Goal: Information Seeking & Learning: Understand process/instructions

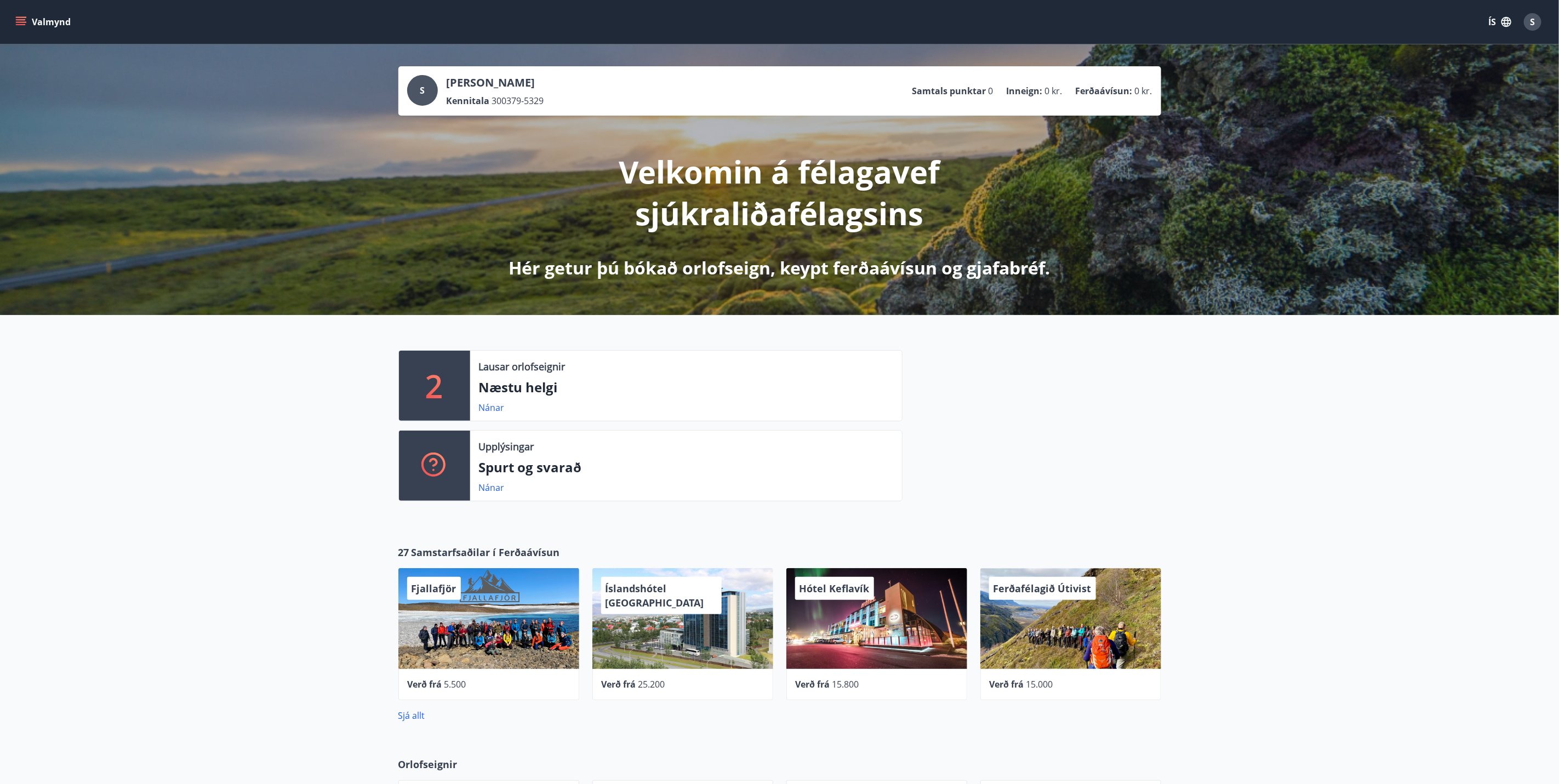
click at [23, 16] on icon "menu" at bounding box center [20, 22] width 11 height 11
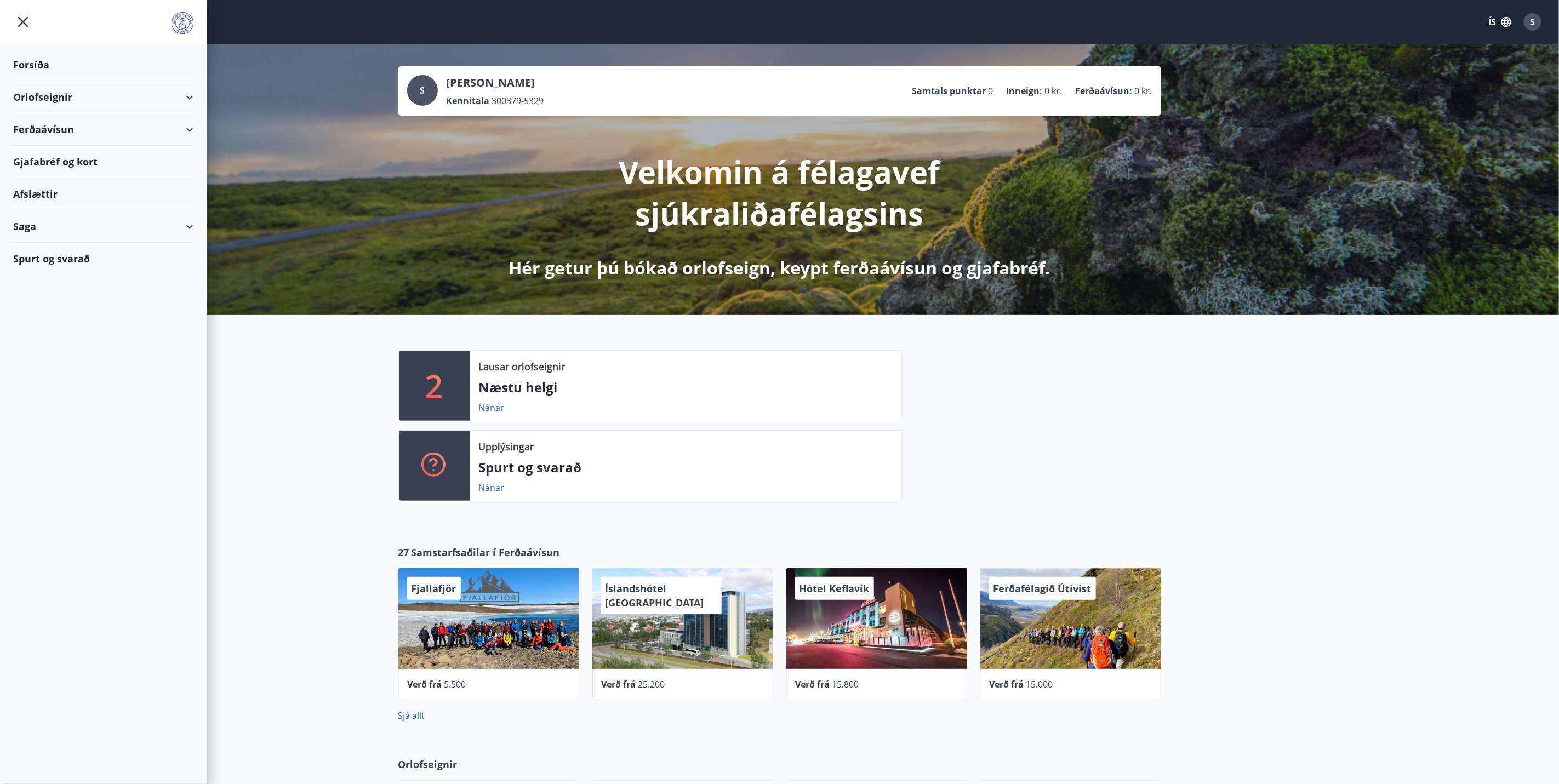
click at [90, 92] on div "Orlofseignir" at bounding box center [103, 97] width 180 height 32
click at [89, 92] on div "Orlofseignir" at bounding box center [103, 97] width 180 height 32
click at [71, 254] on div "Spurt og svarað" at bounding box center [103, 258] width 180 height 32
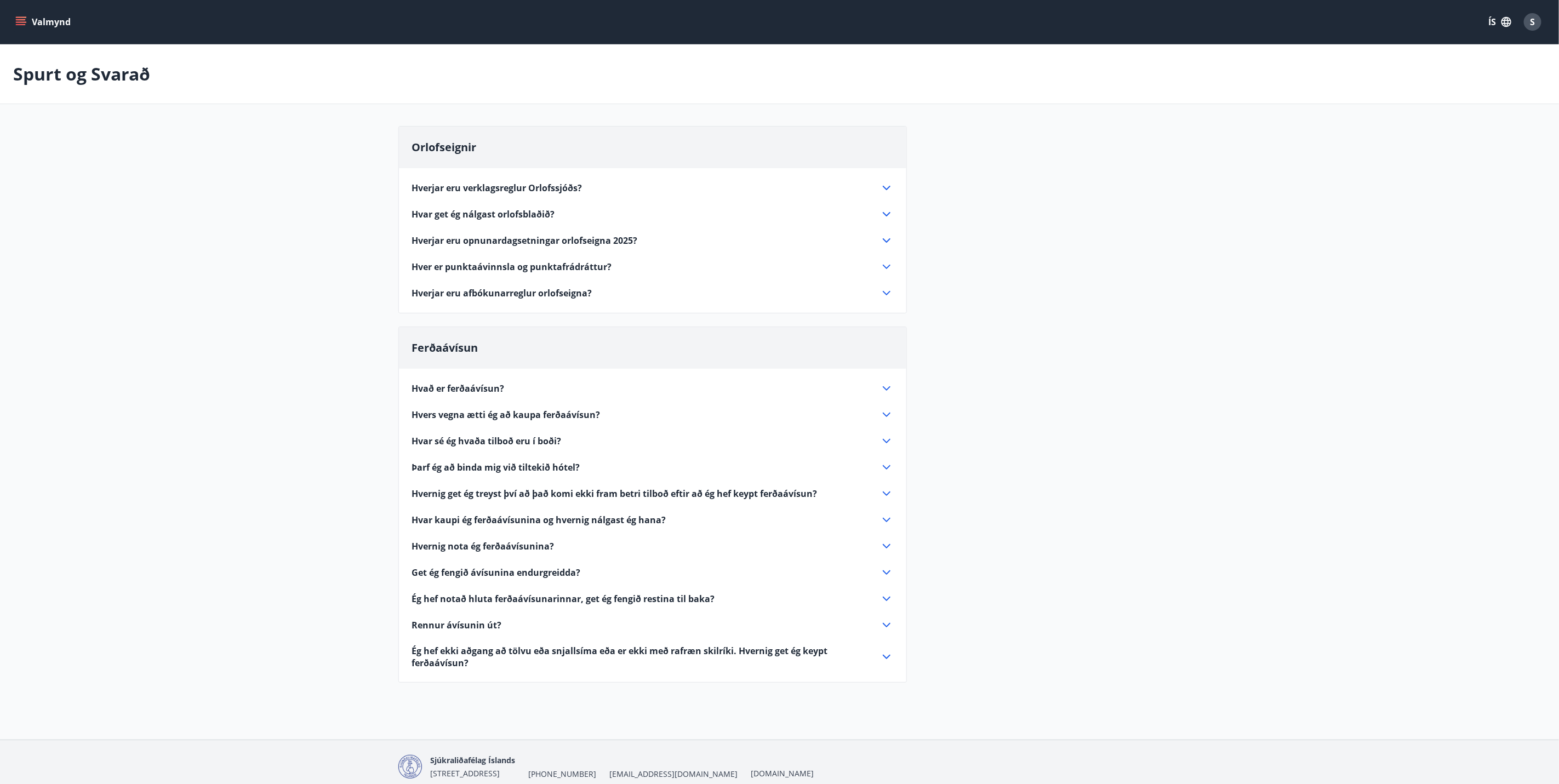
click at [883, 212] on icon at bounding box center [886, 214] width 13 height 13
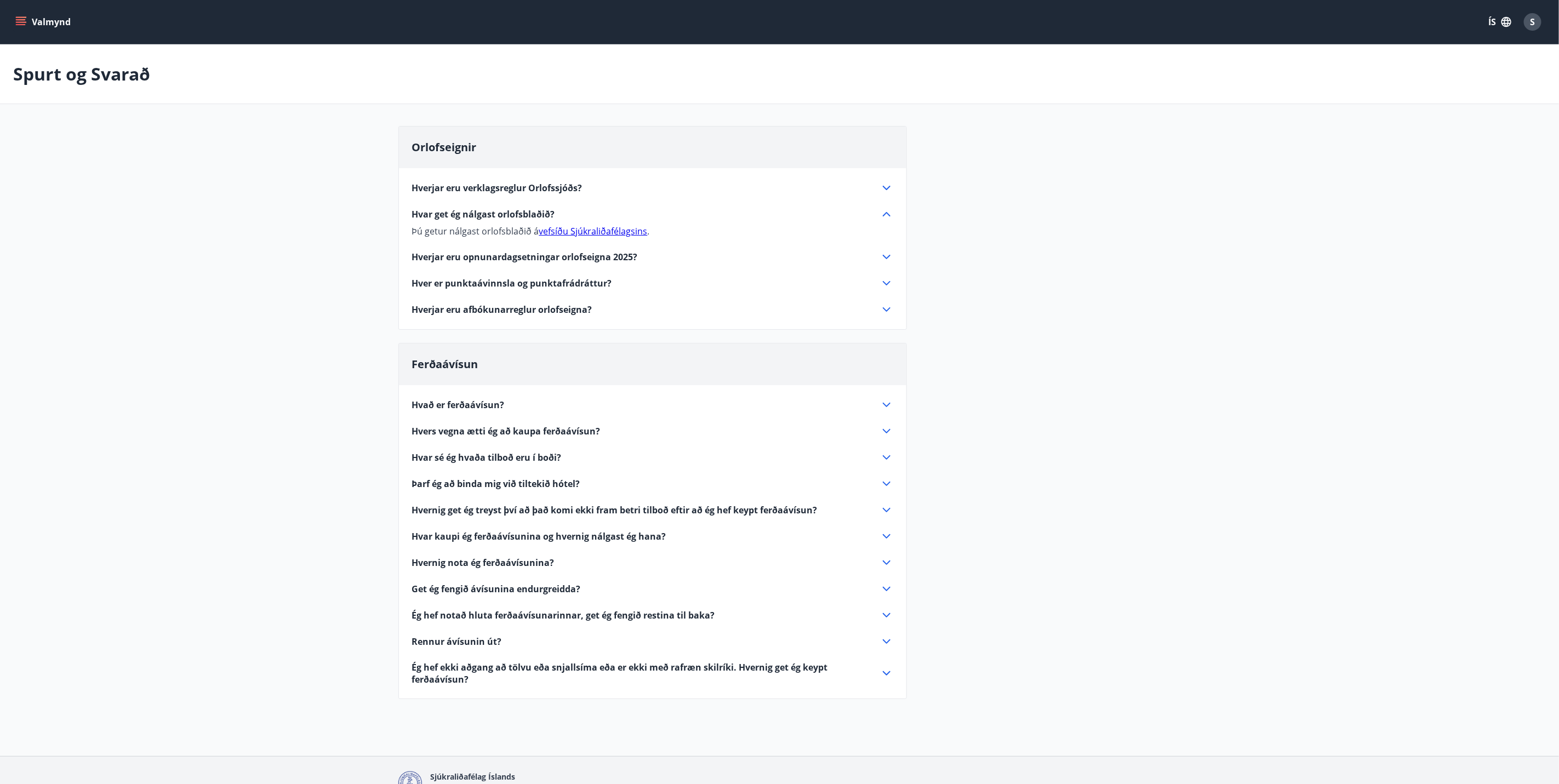
click at [883, 212] on icon at bounding box center [886, 214] width 13 height 13
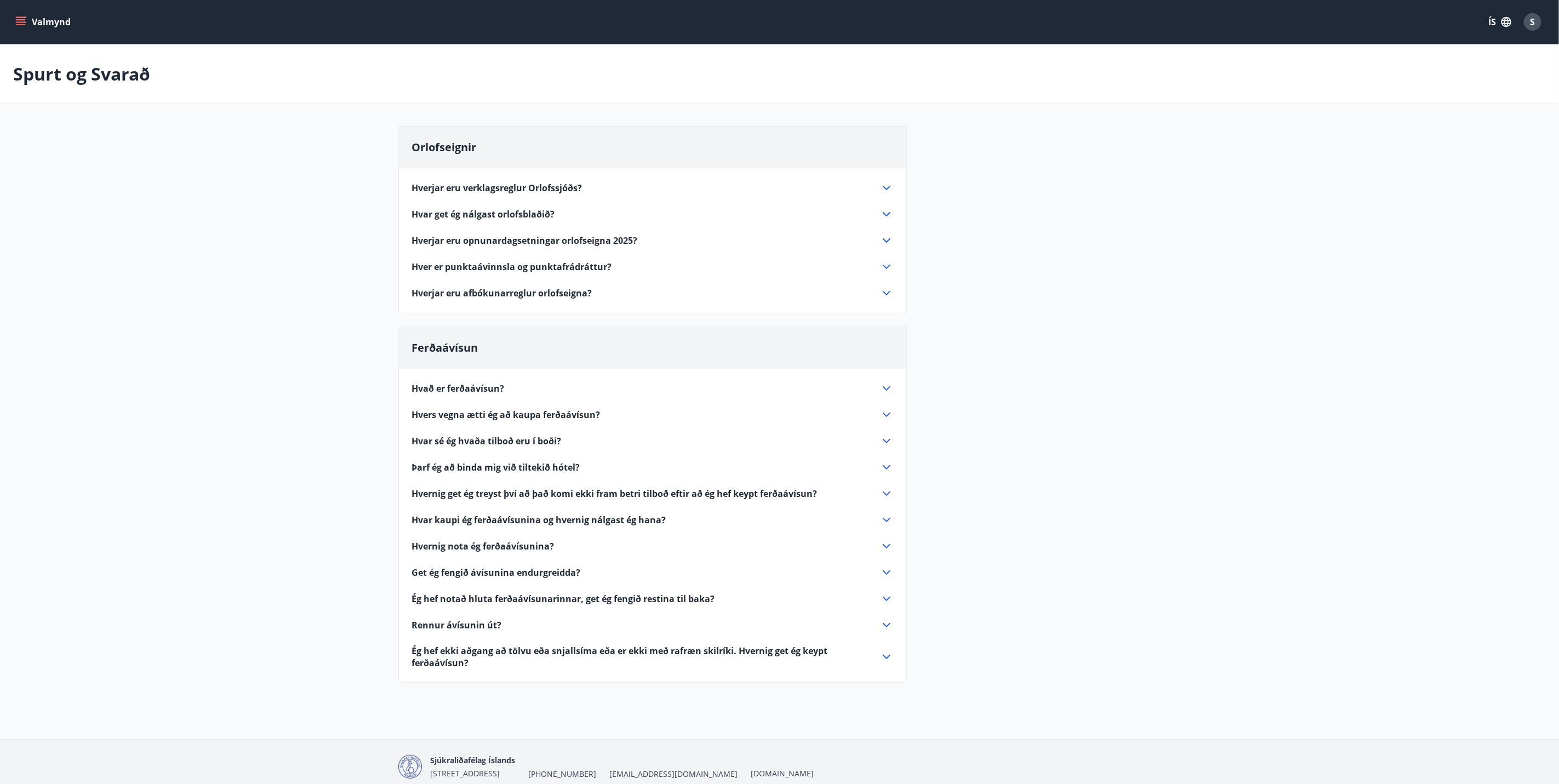
click at [886, 237] on icon at bounding box center [886, 240] width 13 height 13
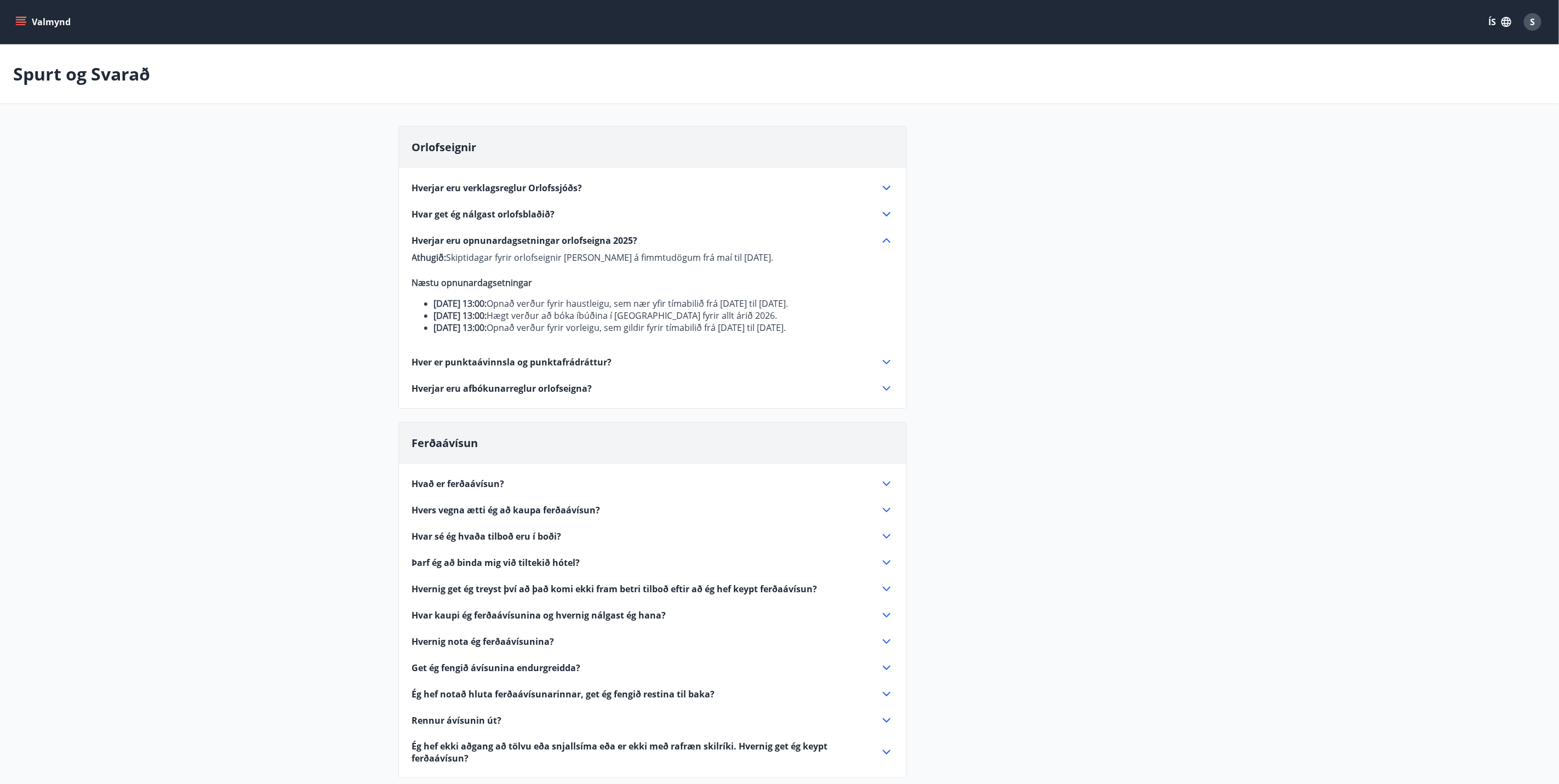
click at [881, 240] on icon at bounding box center [886, 240] width 13 height 13
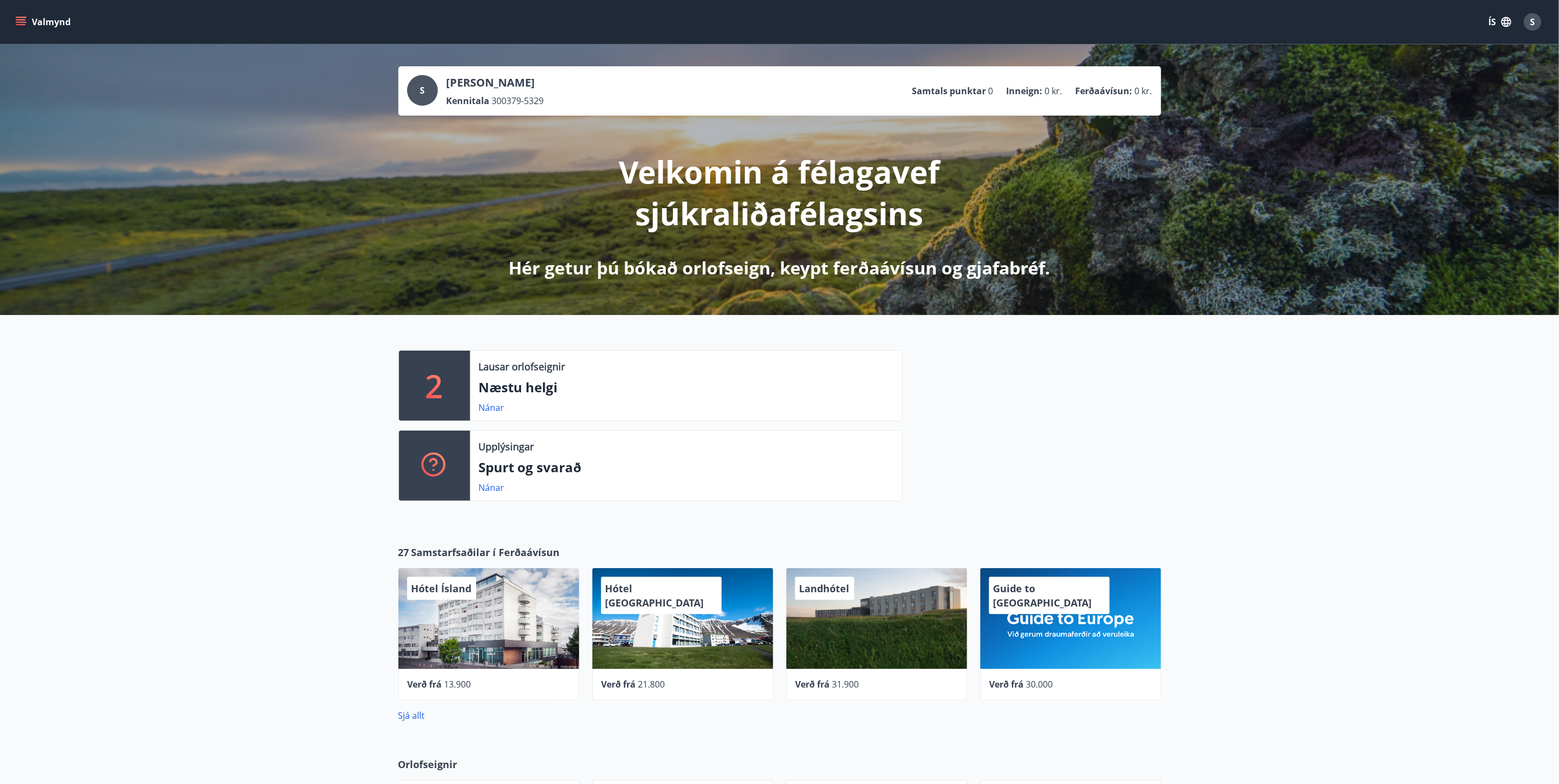
click at [53, 20] on button "Valmynd" at bounding box center [44, 22] width 62 height 19
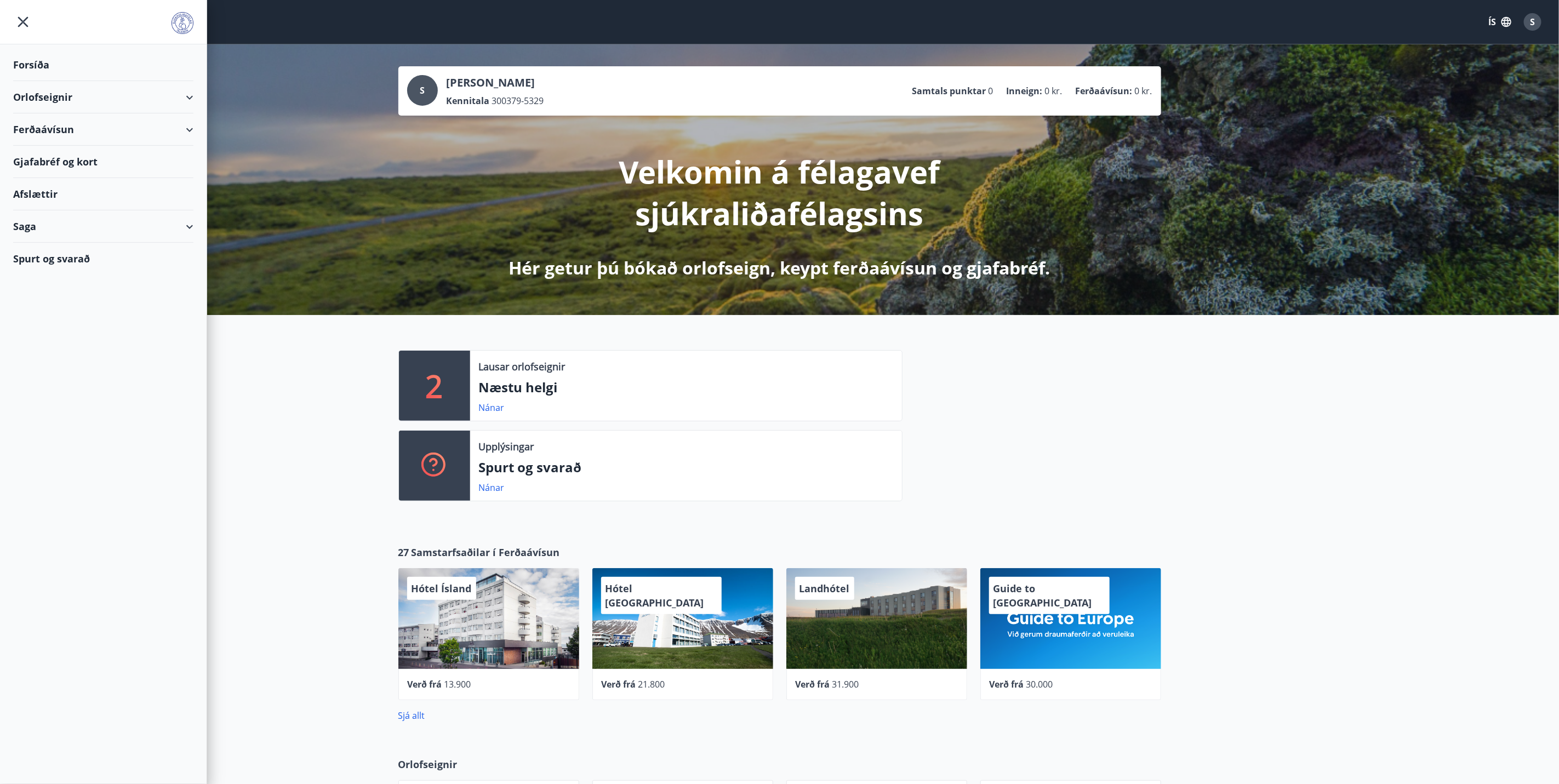
click at [117, 94] on div "Orlofseignir" at bounding box center [103, 97] width 180 height 32
click at [105, 268] on div "Spurt og svarað" at bounding box center [103, 258] width 180 height 32
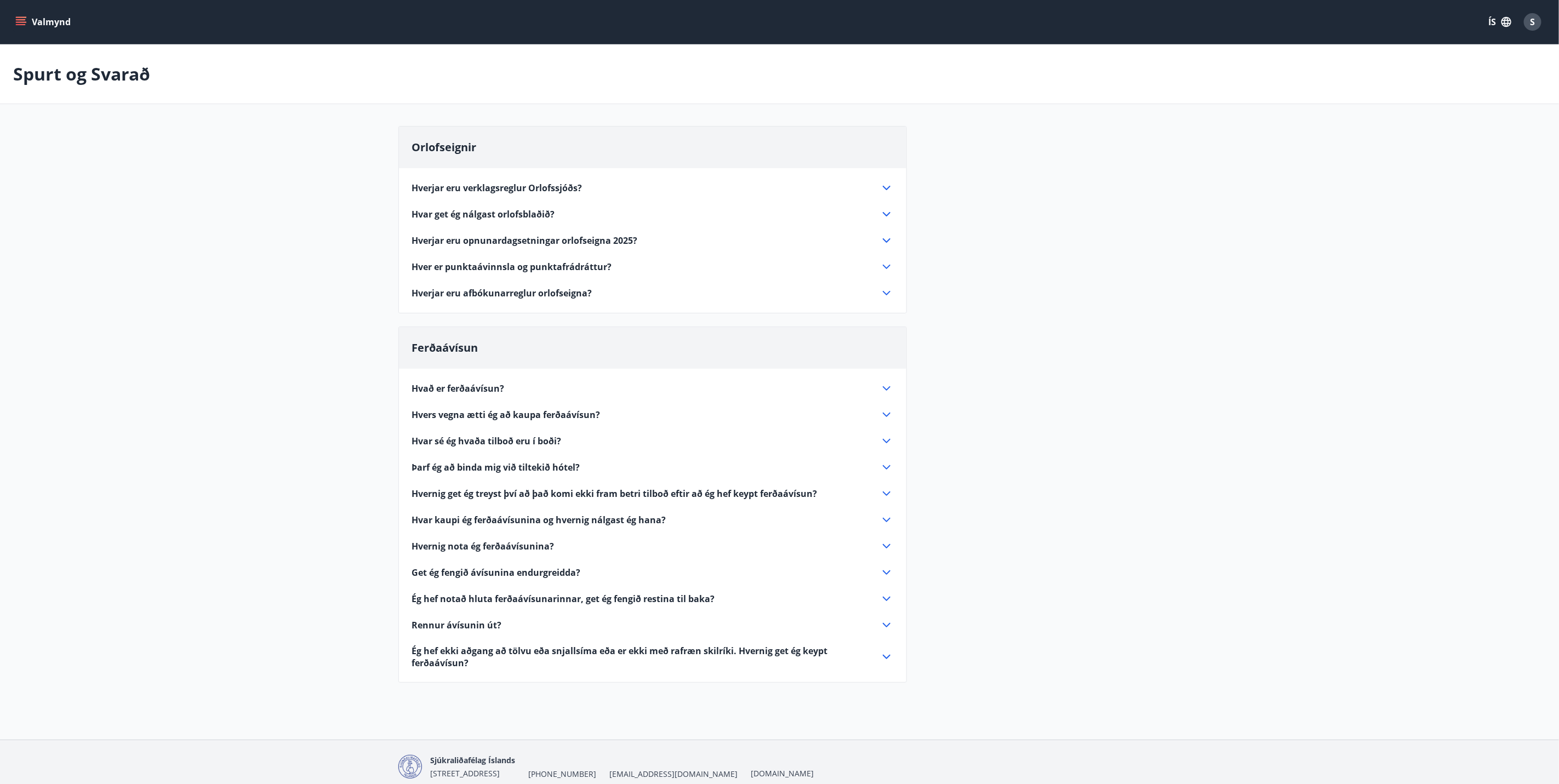
click at [479, 188] on span "Hverjar eru verklagsreglur Orlofssjóðs?" at bounding box center [497, 188] width 171 height 12
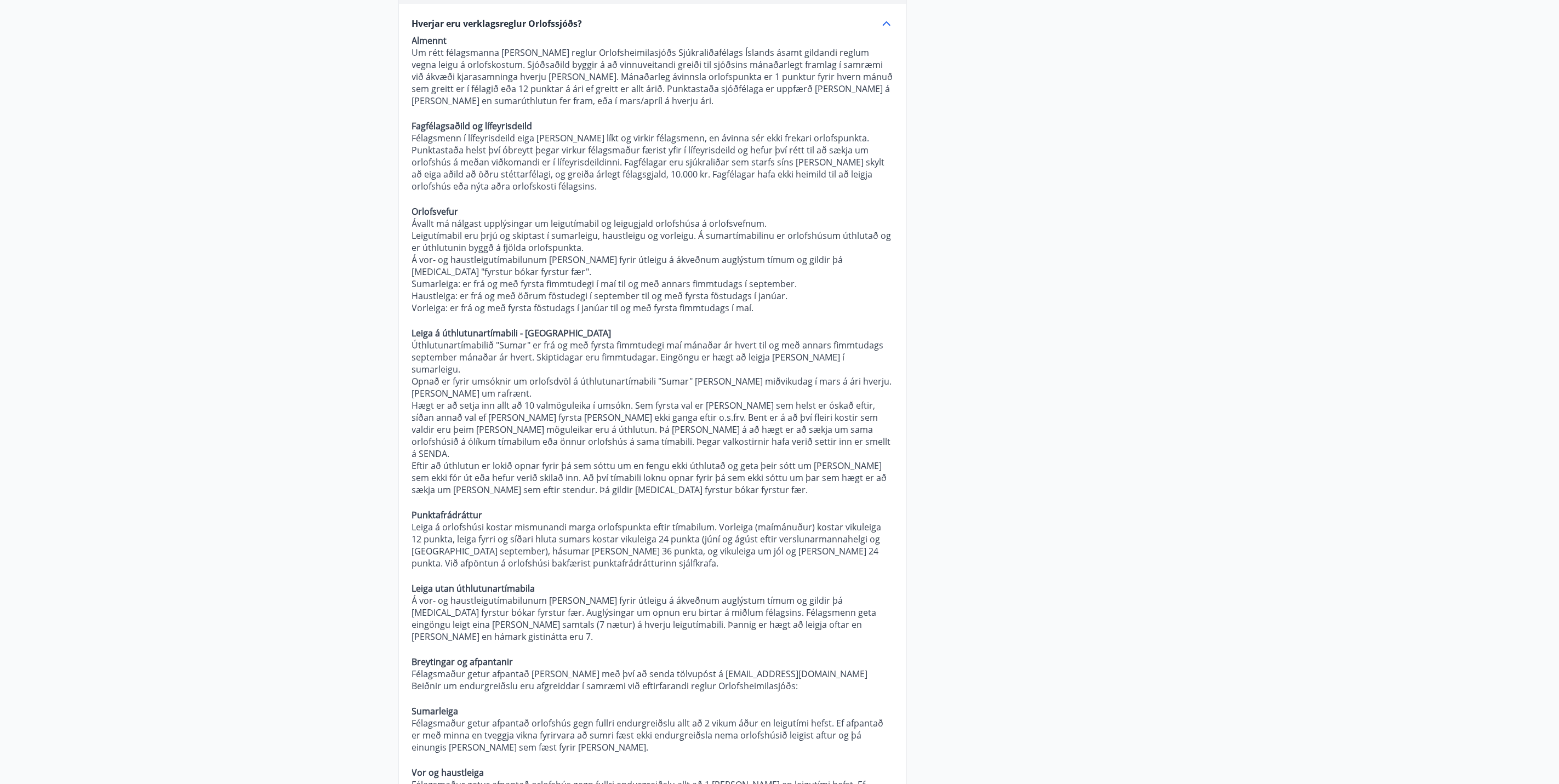
scroll to position [82, 0]
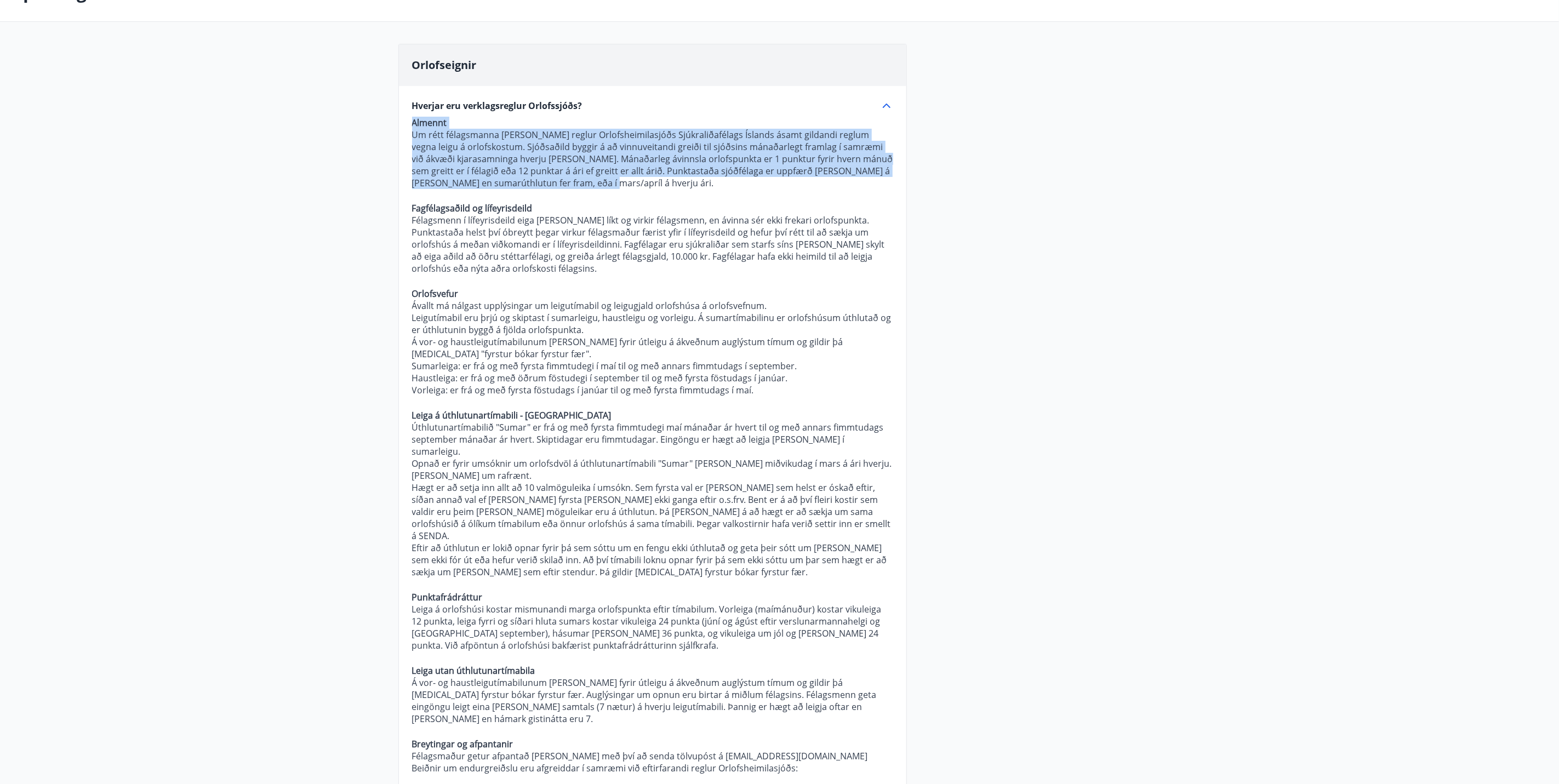
drag, startPoint x: 413, startPoint y: 121, endPoint x: 593, endPoint y: 181, distance: 189.7
click at [593, 181] on p "Almennt Um rétt félagsmanna [PERSON_NAME] reglur Orlofsheimilasjóðs Sjúkraliðaf…" at bounding box center [652, 790] width 481 height 1346
drag, startPoint x: 593, startPoint y: 181, endPoint x: 585, endPoint y: 168, distance: 15.3
click at [588, 171] on p "Um rétt félagsmanna [PERSON_NAME] reglur Orlofsheimilasjóðs Sjúkraliðafélags Ís…" at bounding box center [652, 159] width 481 height 60
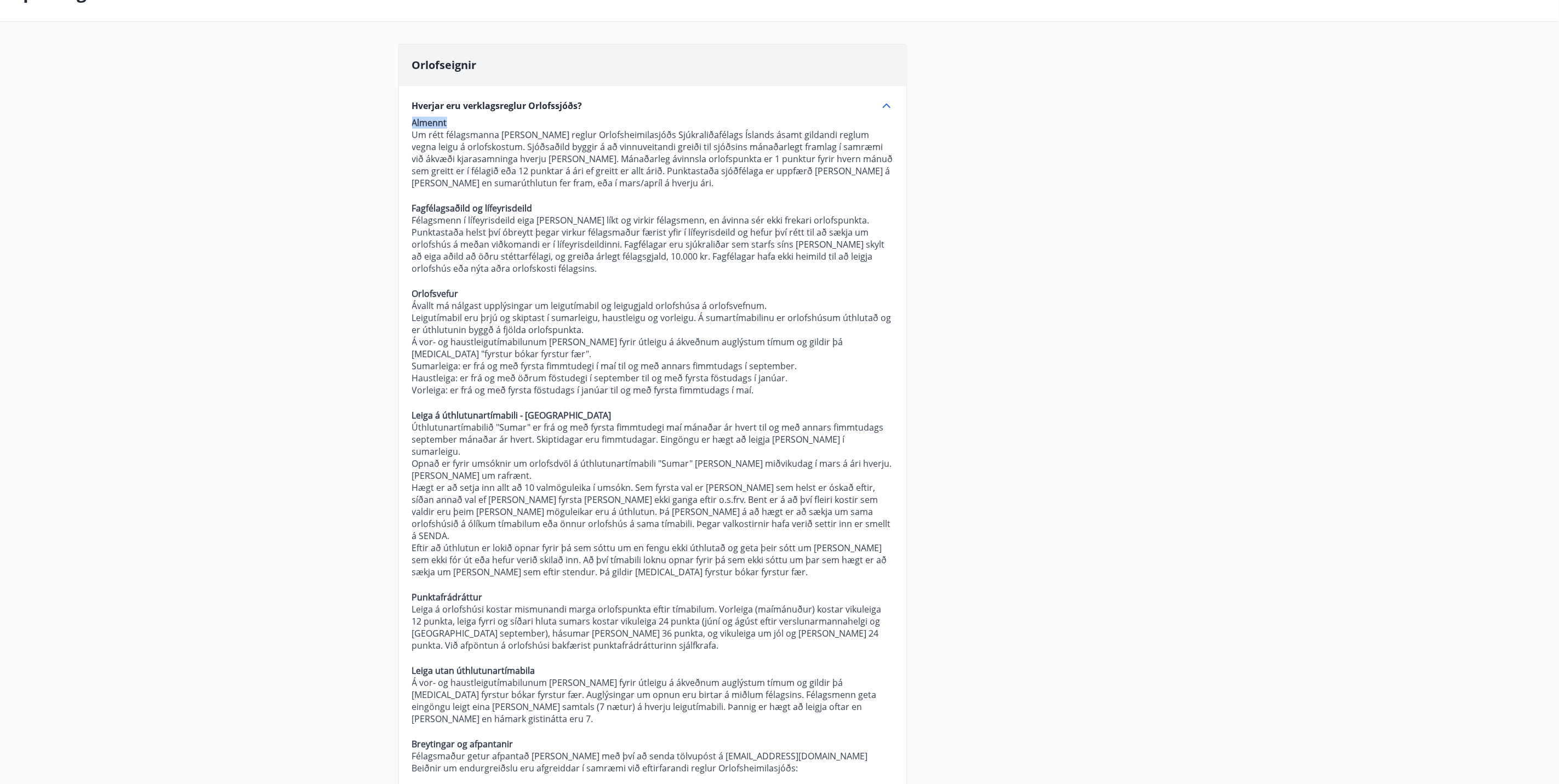
drag, startPoint x: 460, startPoint y: 123, endPoint x: 397, endPoint y: 119, distance: 63.1
copy strong "Almennt"
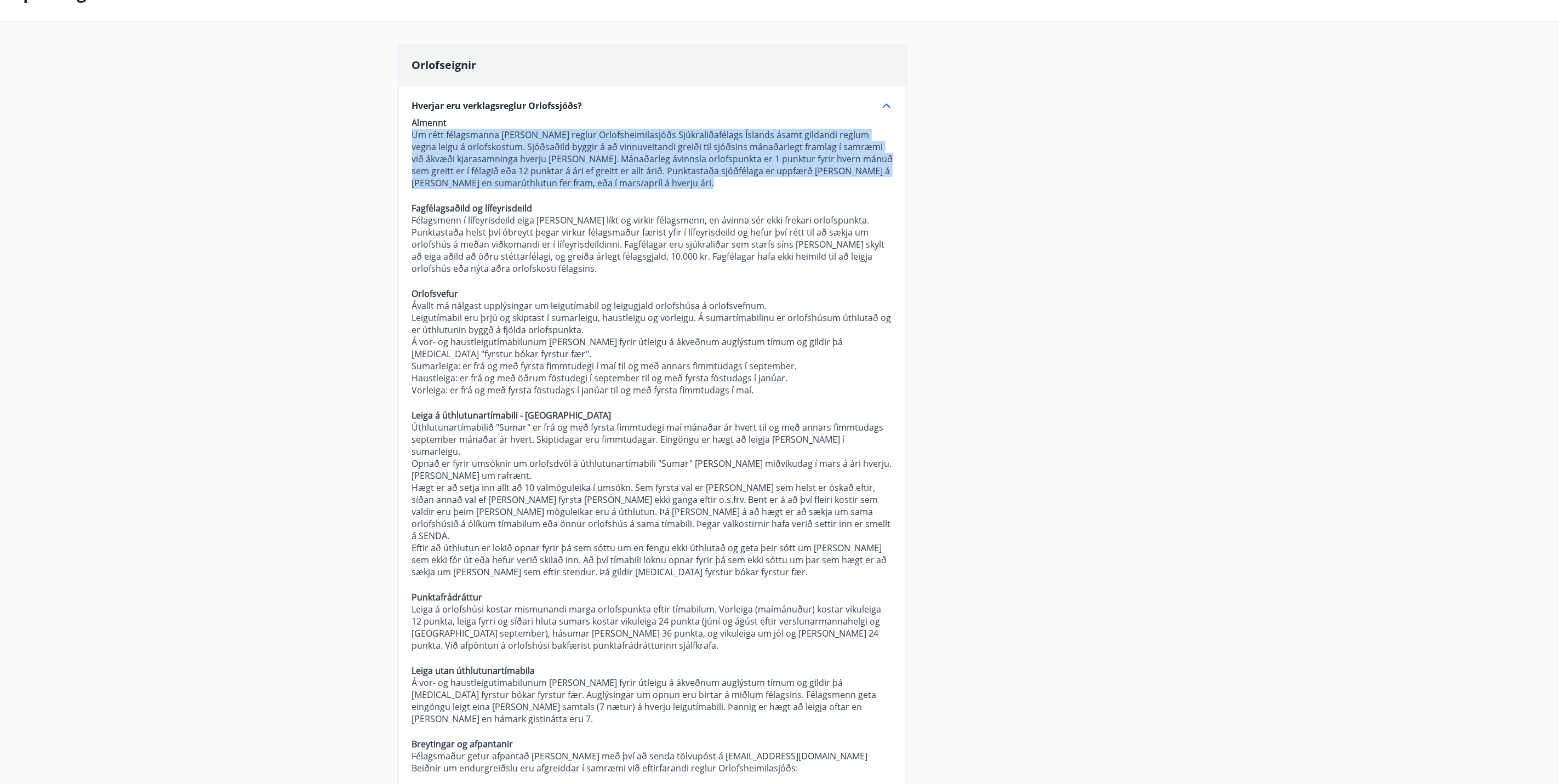
drag, startPoint x: 565, startPoint y: 189, endPoint x: 413, endPoint y: 141, distance: 159.4
click at [413, 141] on p "Almennt Um rétt félagsmanna [PERSON_NAME] reglur Orlofsheimilasjóðs Sjúkraliðaf…" at bounding box center [652, 790] width 481 height 1346
copy p "Um rétt félagsmanna [PERSON_NAME] reglur Orlofsheimilasjóðs Sjúkraliðafélags Ís…"
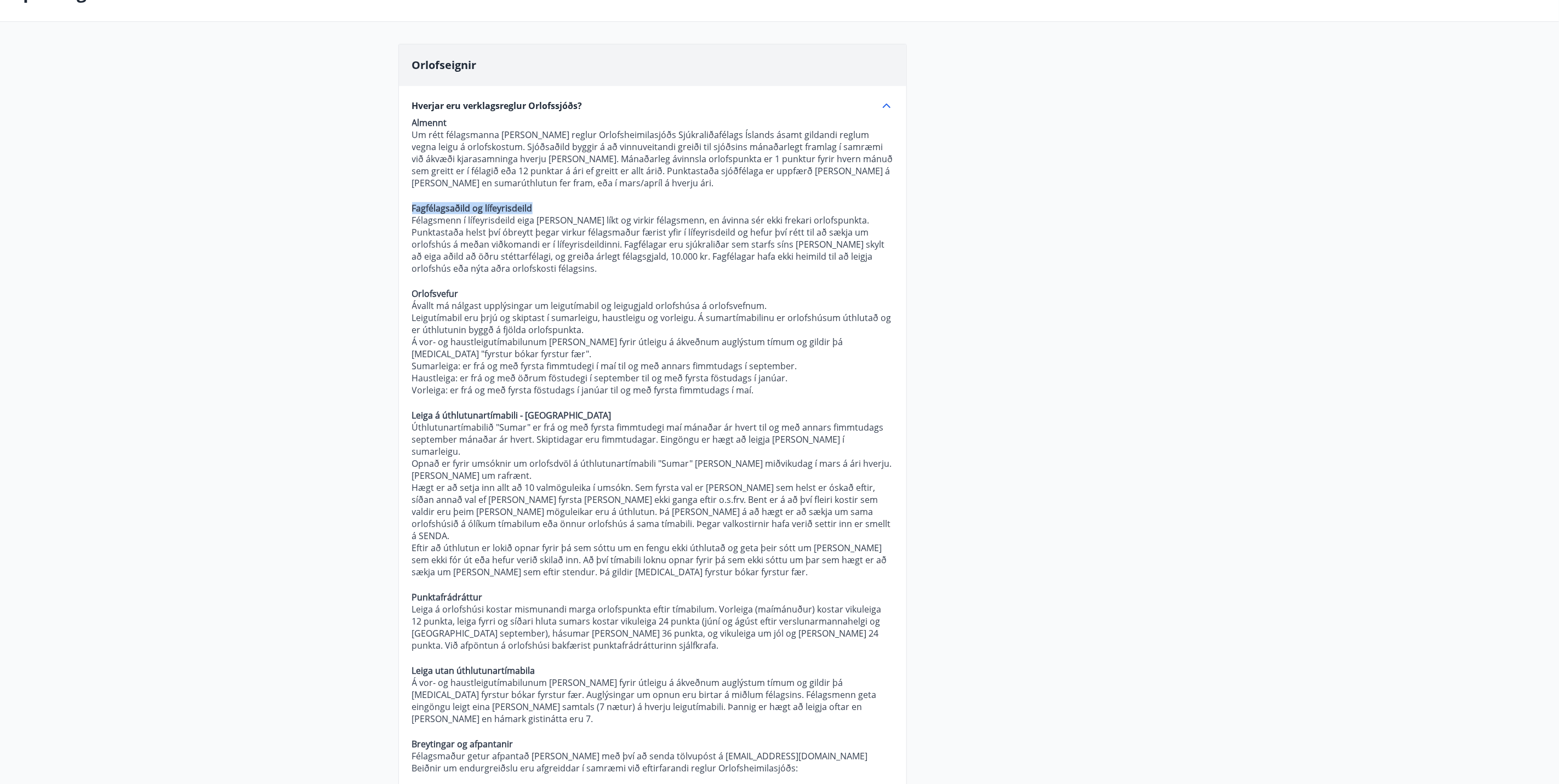
drag, startPoint x: 546, startPoint y: 212, endPoint x: 395, endPoint y: 210, distance: 151.0
copy strong "Fagfélagsaðild og lífeyrisdeild"
click at [569, 263] on p "Félagsmenn í lífeyrisdeild eiga [PERSON_NAME] líkt og virkir félagsmenn, en ávi…" at bounding box center [652, 245] width 481 height 60
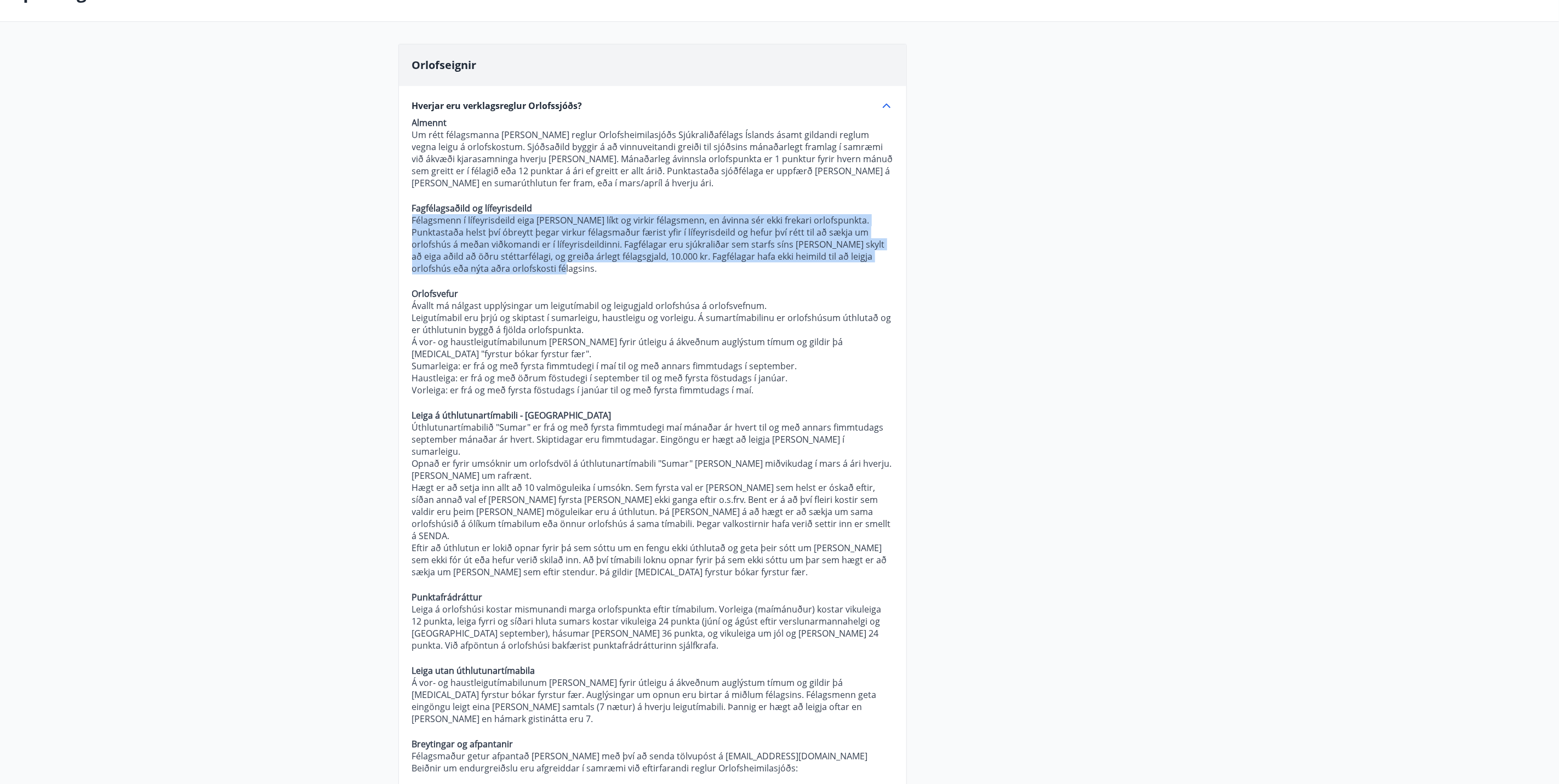
drag, startPoint x: 567, startPoint y: 266, endPoint x: 402, endPoint y: 224, distance: 170.3
copy p "Félagsmenn í lífeyrisdeild eiga [PERSON_NAME] líkt og virkir félagsmenn, en ávi…"
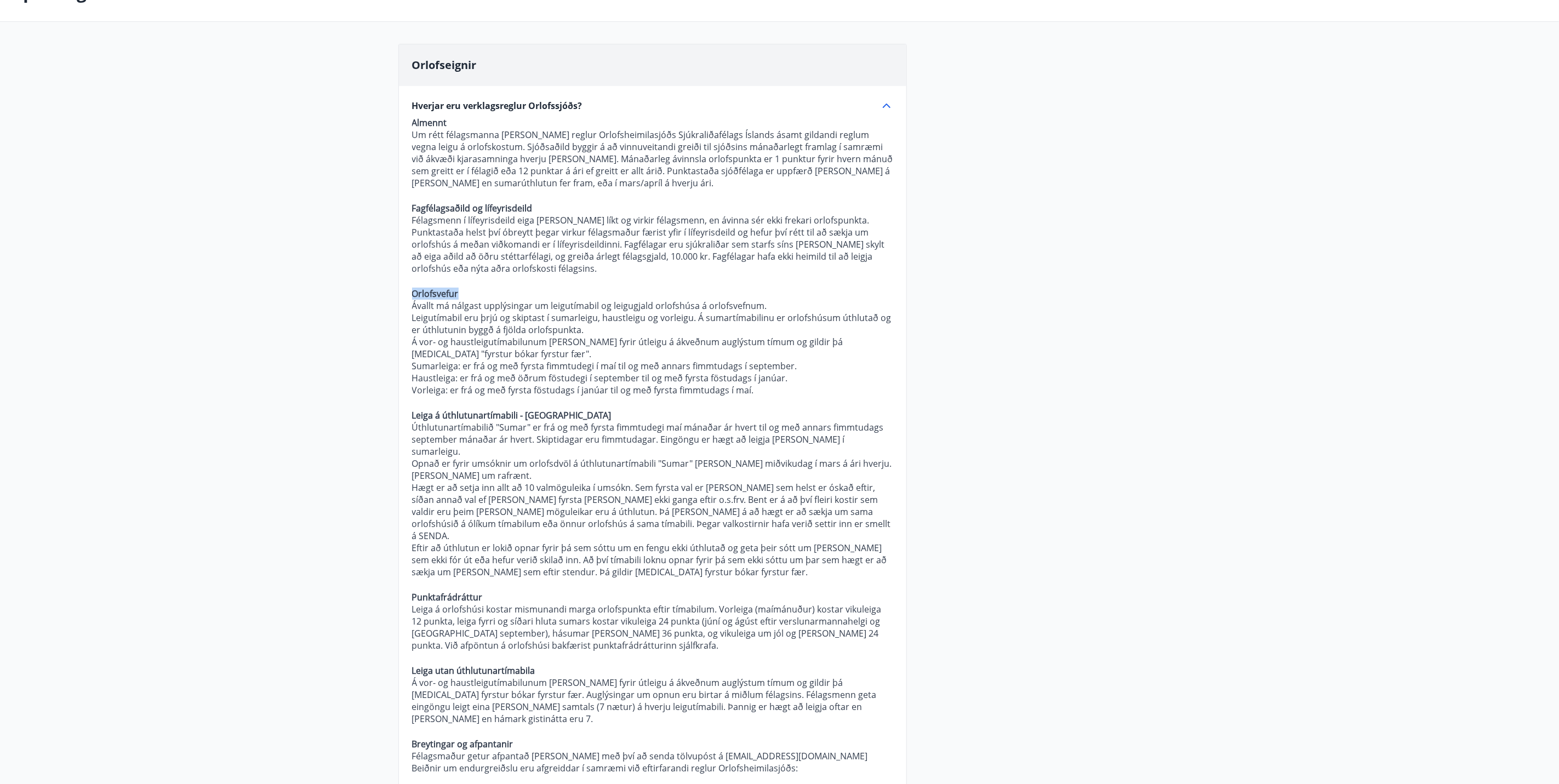
drag, startPoint x: 484, startPoint y: 296, endPoint x: 382, endPoint y: 295, distance: 102.0
copy strong "Orlofsvefur"
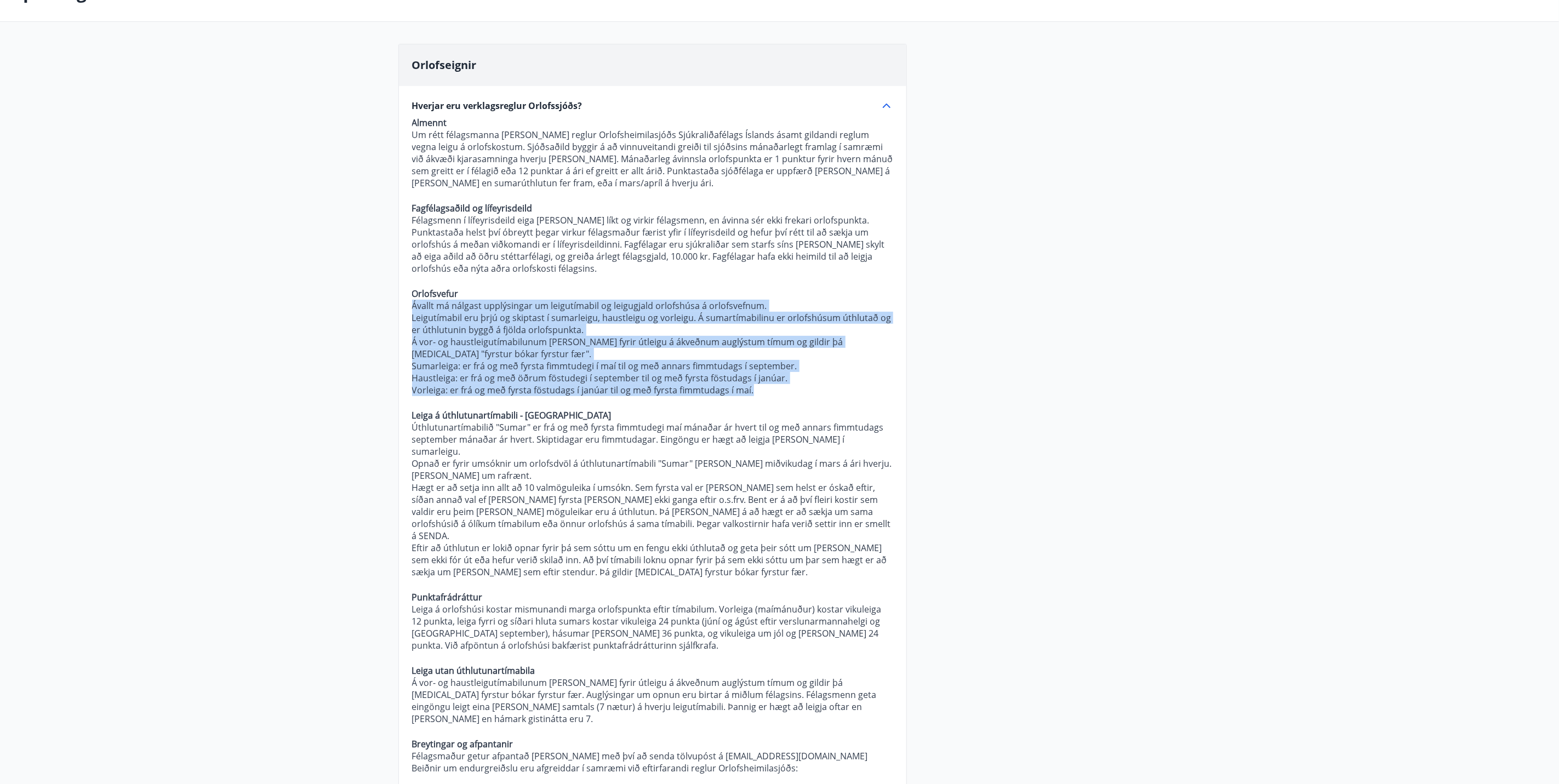
drag, startPoint x: 748, startPoint y: 388, endPoint x: 396, endPoint y: 306, distance: 361.4
copy p "Ávallt má nálgast upplýsingar um leigutímabil og leigugjald orlofshúsa á orlofs…"
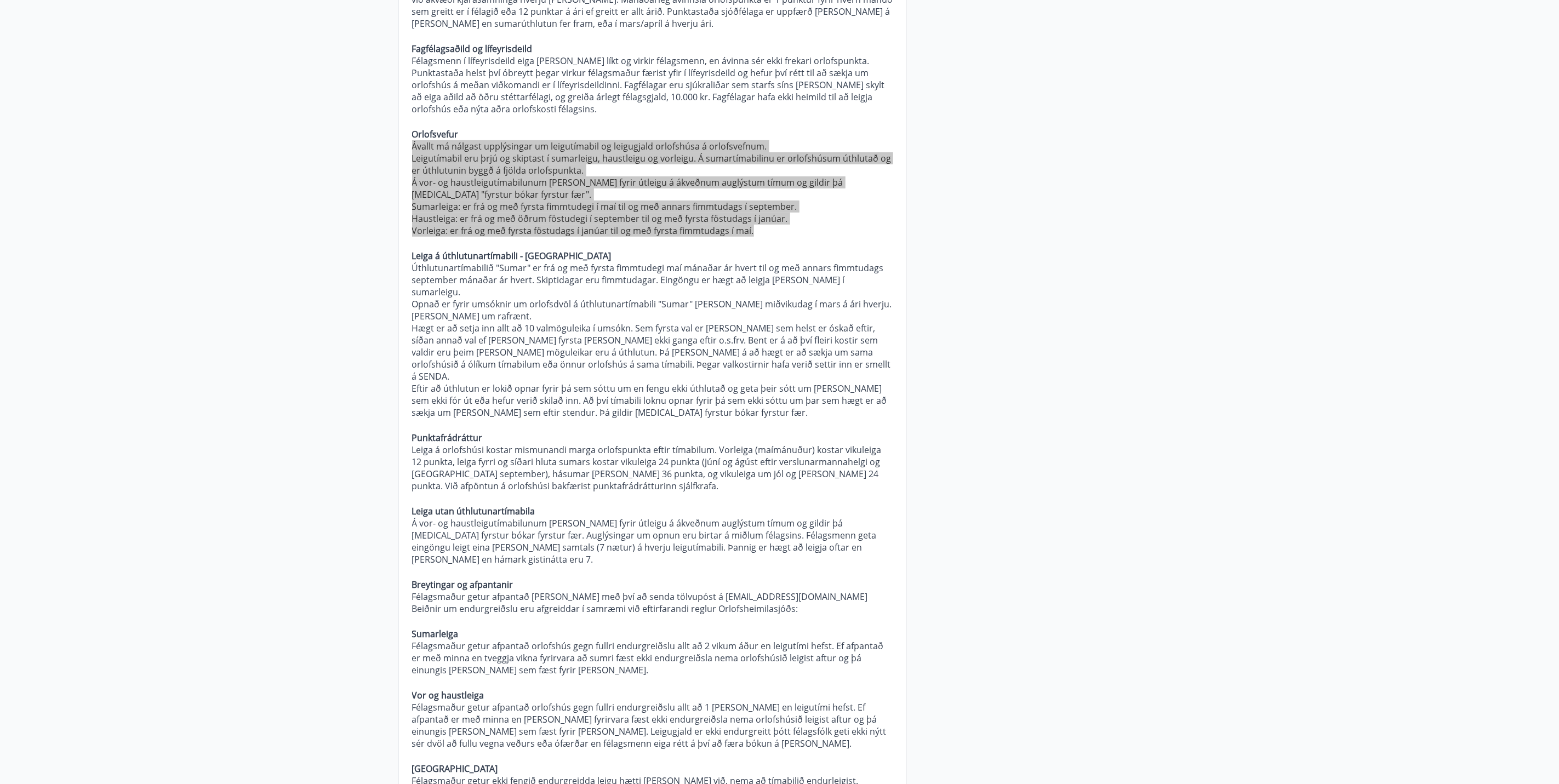
scroll to position [247, 0]
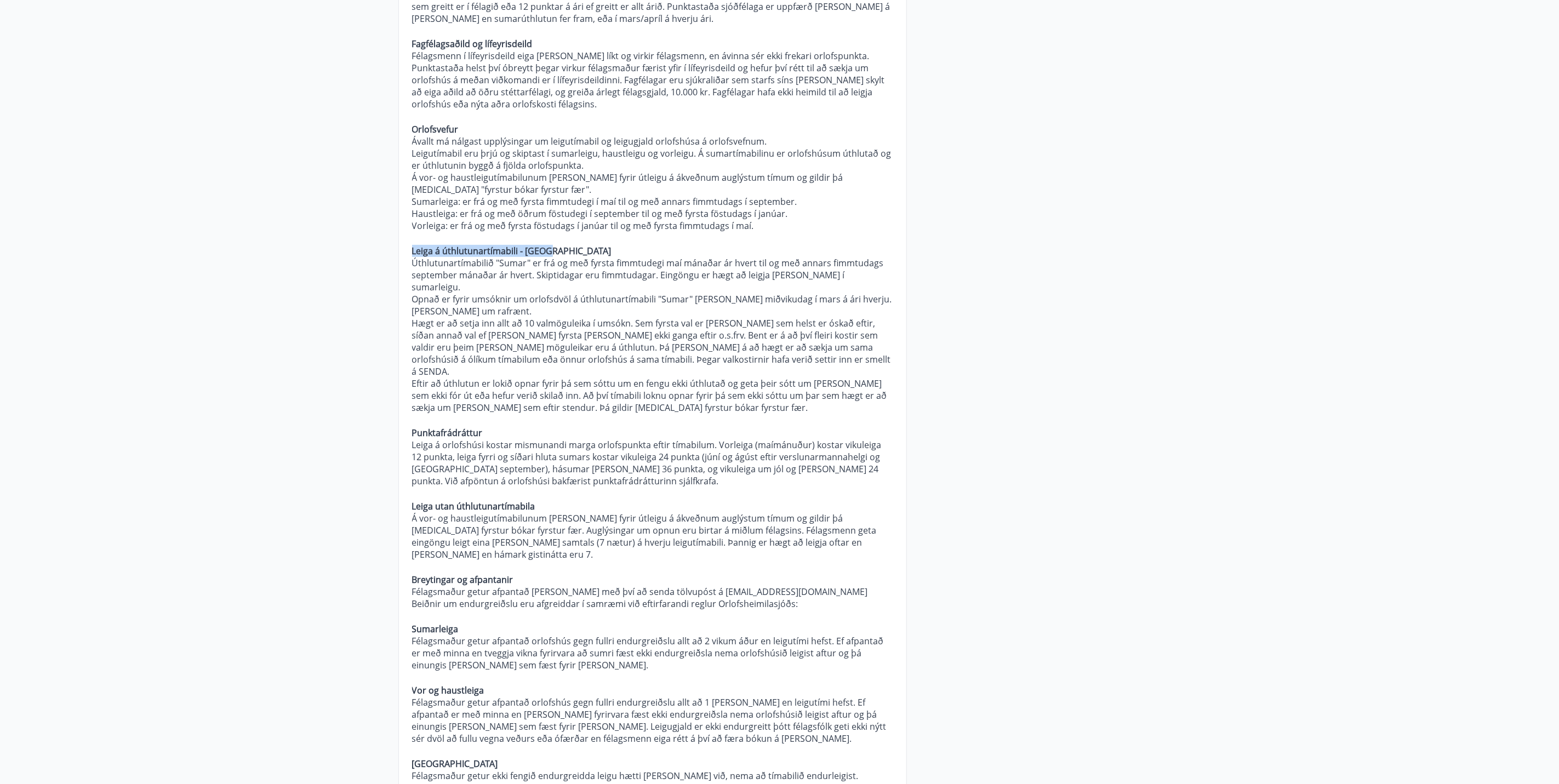
drag, startPoint x: 551, startPoint y: 252, endPoint x: 349, endPoint y: 240, distance: 202.4
click at [349, 240] on main "Spurt og Svarað Orlofseignir Hverjar eru verklagsreglur Orlofssjóðs? Almennt Um…" at bounding box center [779, 798] width 1559 height 2001
copy p "Leiga á úthlutunartímabili - [GEOGRAPHIC_DATA]"
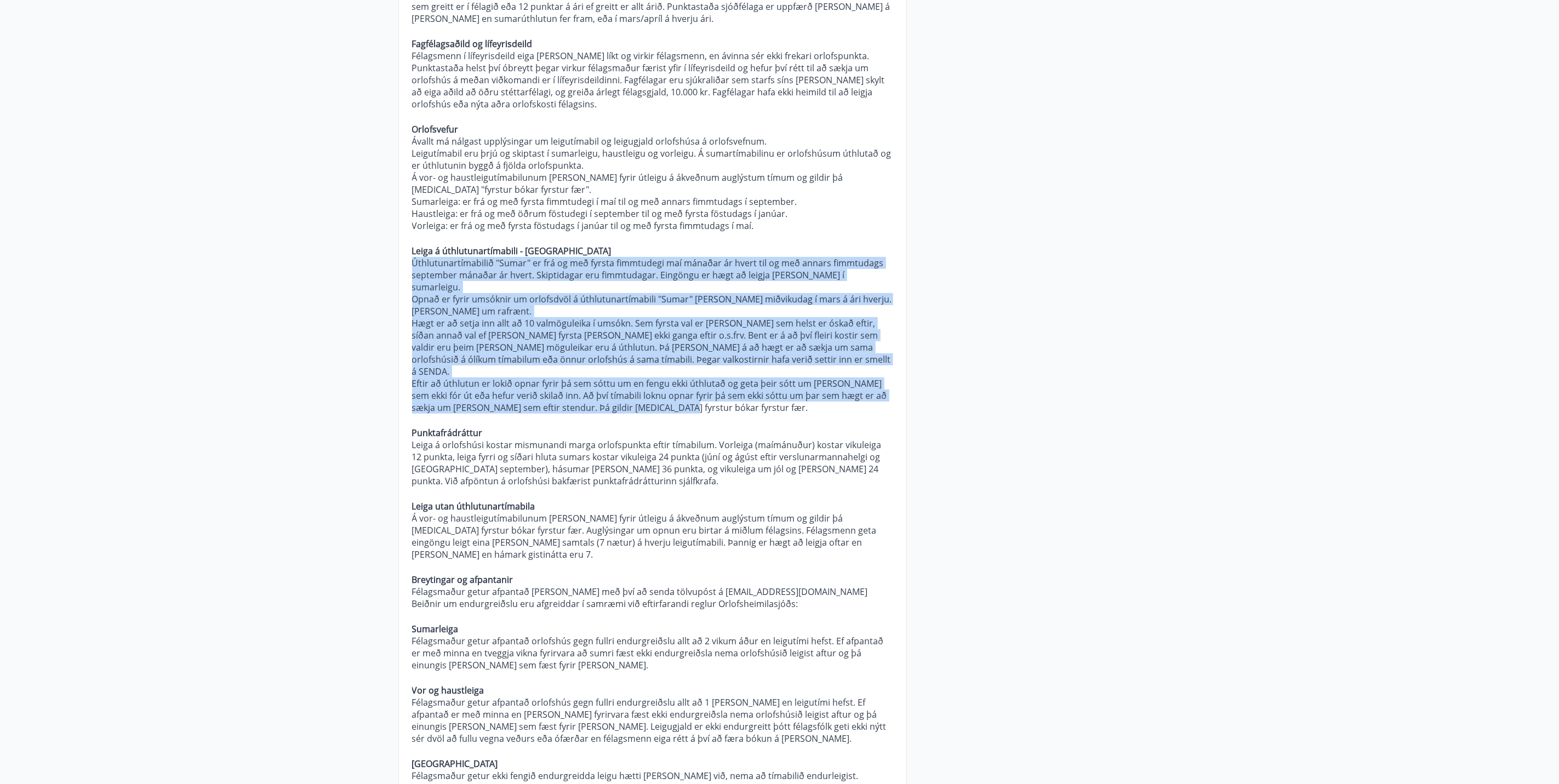
drag, startPoint x: 653, startPoint y: 382, endPoint x: 321, endPoint y: 258, distance: 354.4
click at [321, 258] on main "Spurt og Svarað Orlofseignir Hverjar eru verklagsreglur Orlofssjóðs? Almennt Um…" at bounding box center [779, 798] width 1559 height 2001
copy p "Loremipsumdolorsita "Conse" ad eli se doe tempor incididunt utl etdolor ma aliq…"
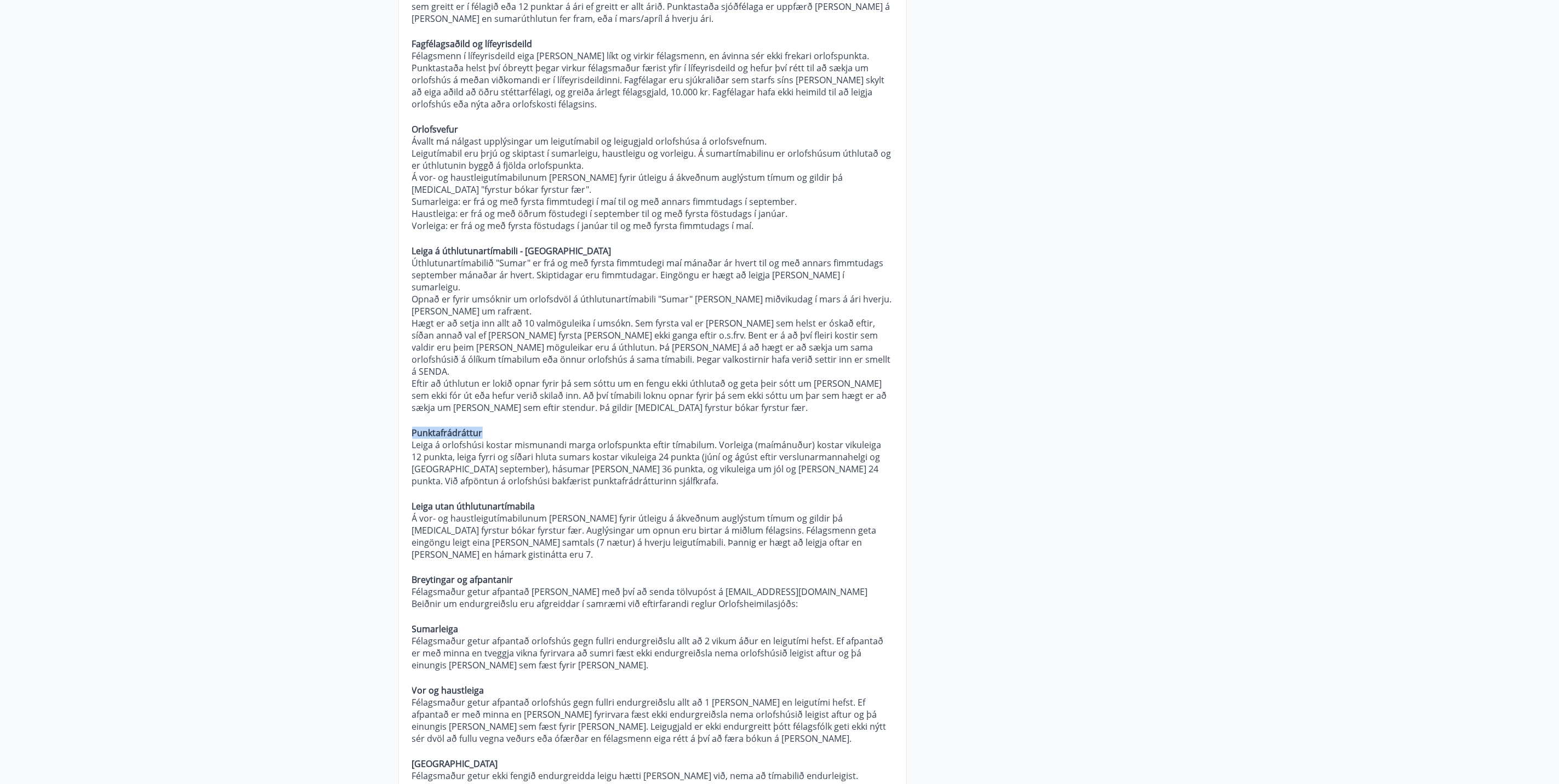
drag, startPoint x: 480, startPoint y: 405, endPoint x: 364, endPoint y: 405, distance: 116.0
click at [364, 405] on main "Spurt og Svarað Orlofseignir Hverjar eru verklagsreglur Orlofssjóðs? Almennt Um…" at bounding box center [779, 798] width 1559 height 2001
copy strong "Punktafrádráttur"
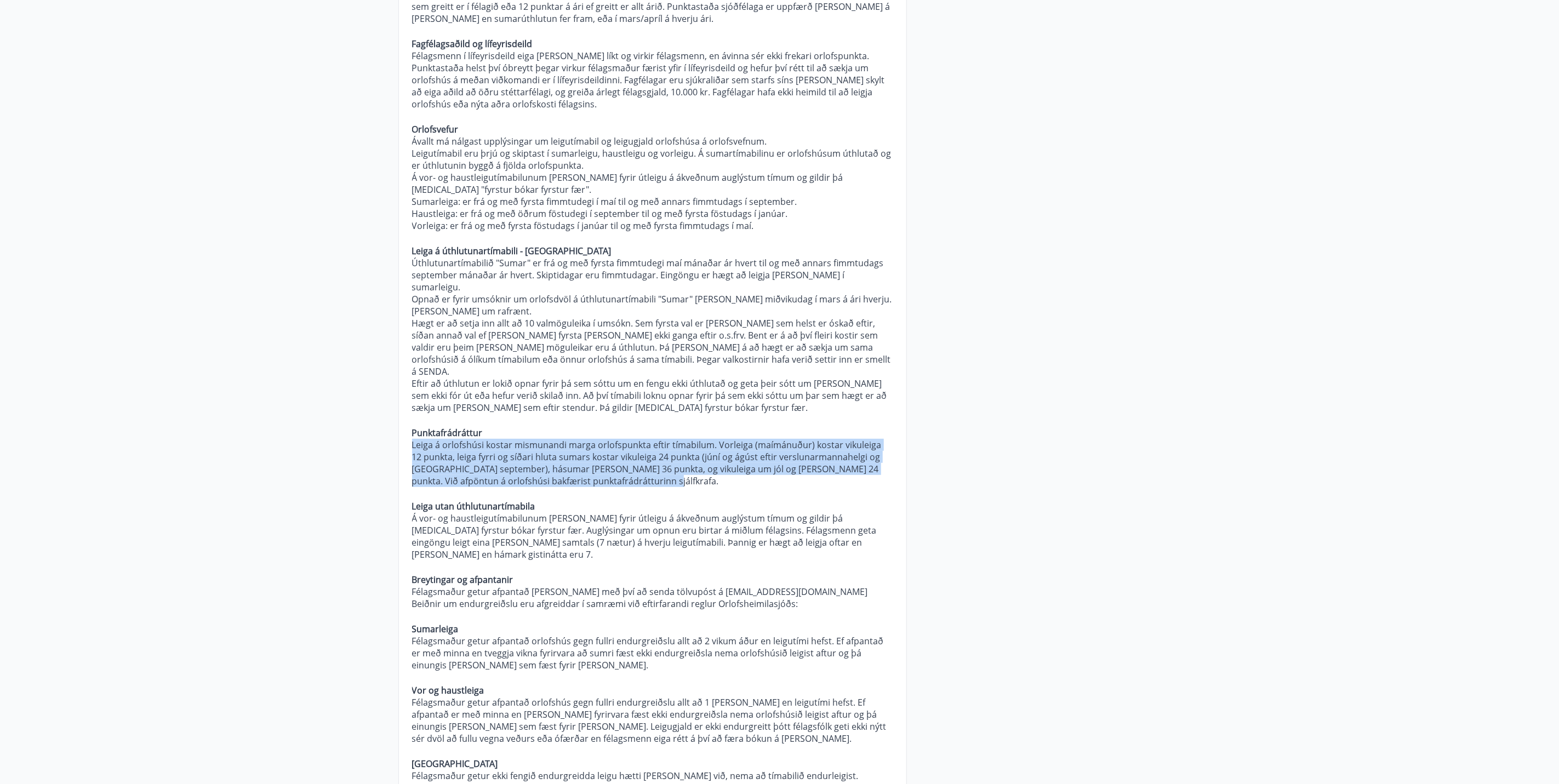
drag, startPoint x: 600, startPoint y: 454, endPoint x: 395, endPoint y: 420, distance: 207.8
copy p "Leiga á orlofshúsi kostar mismunandi marga orlofspunkta eftir tímabilum. Vorlei…"
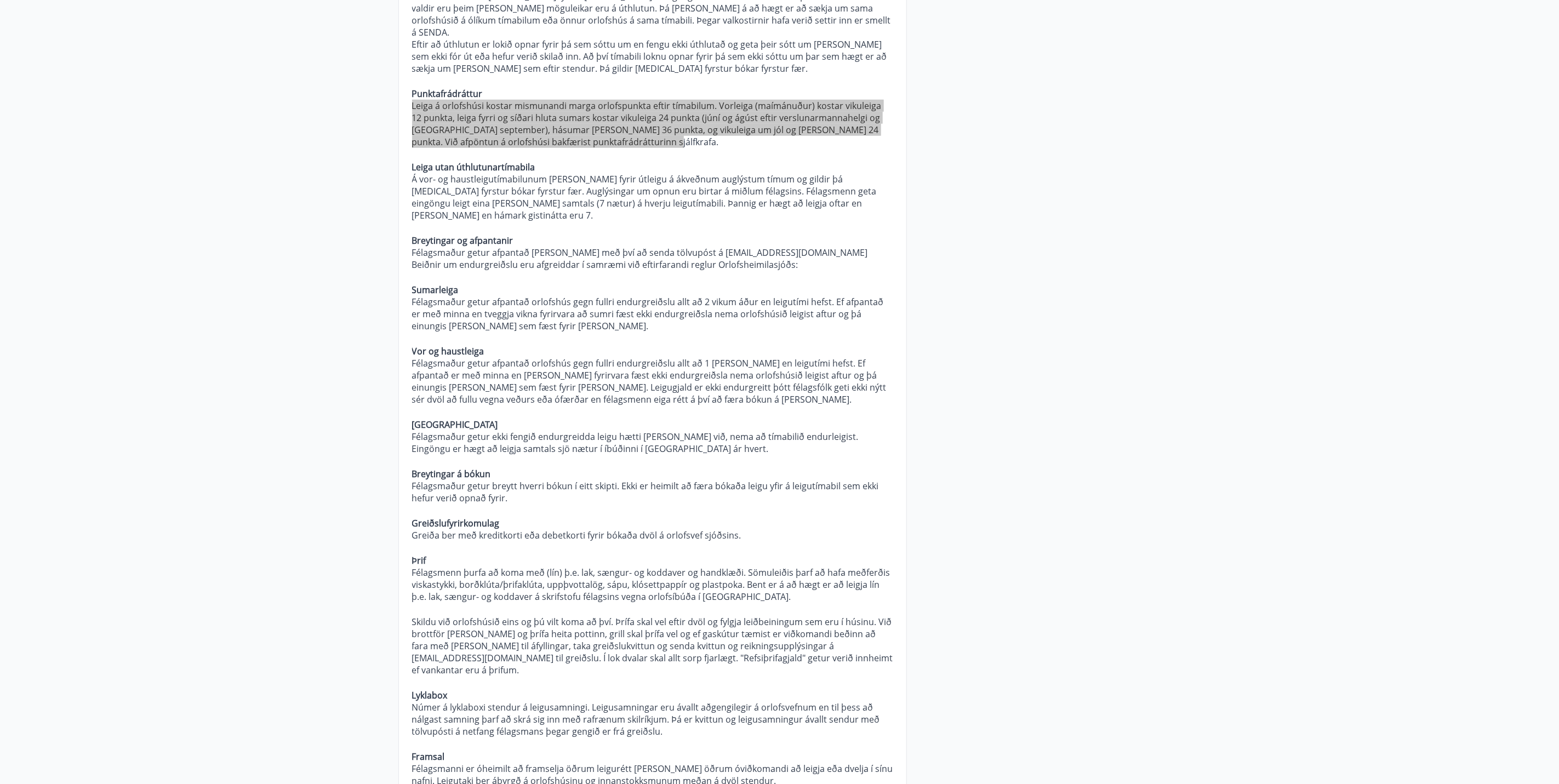
scroll to position [575, 0]
